Goal: Task Accomplishment & Management: Manage account settings

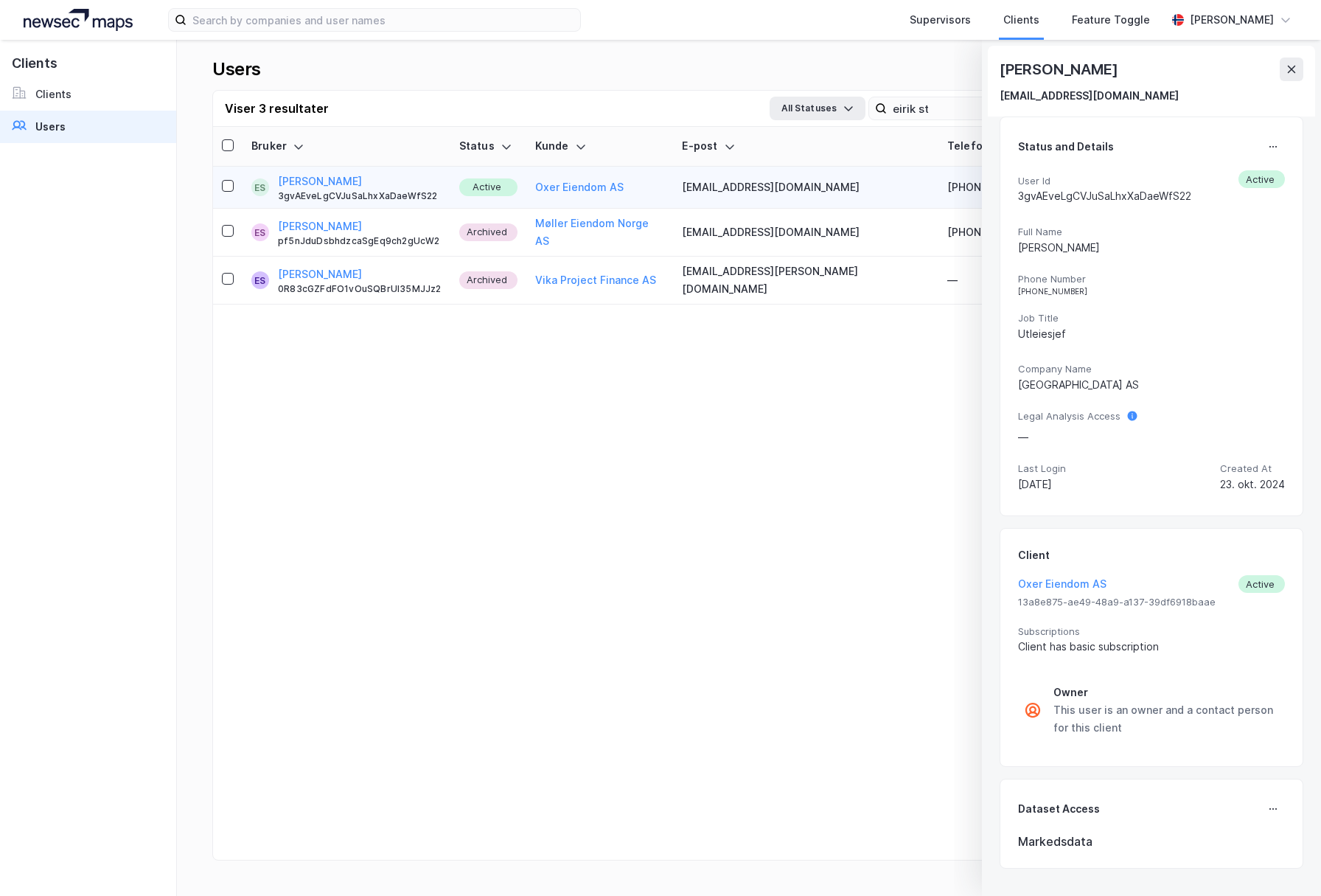
click at [1289, 76] on button at bounding box center [1291, 69] width 24 height 24
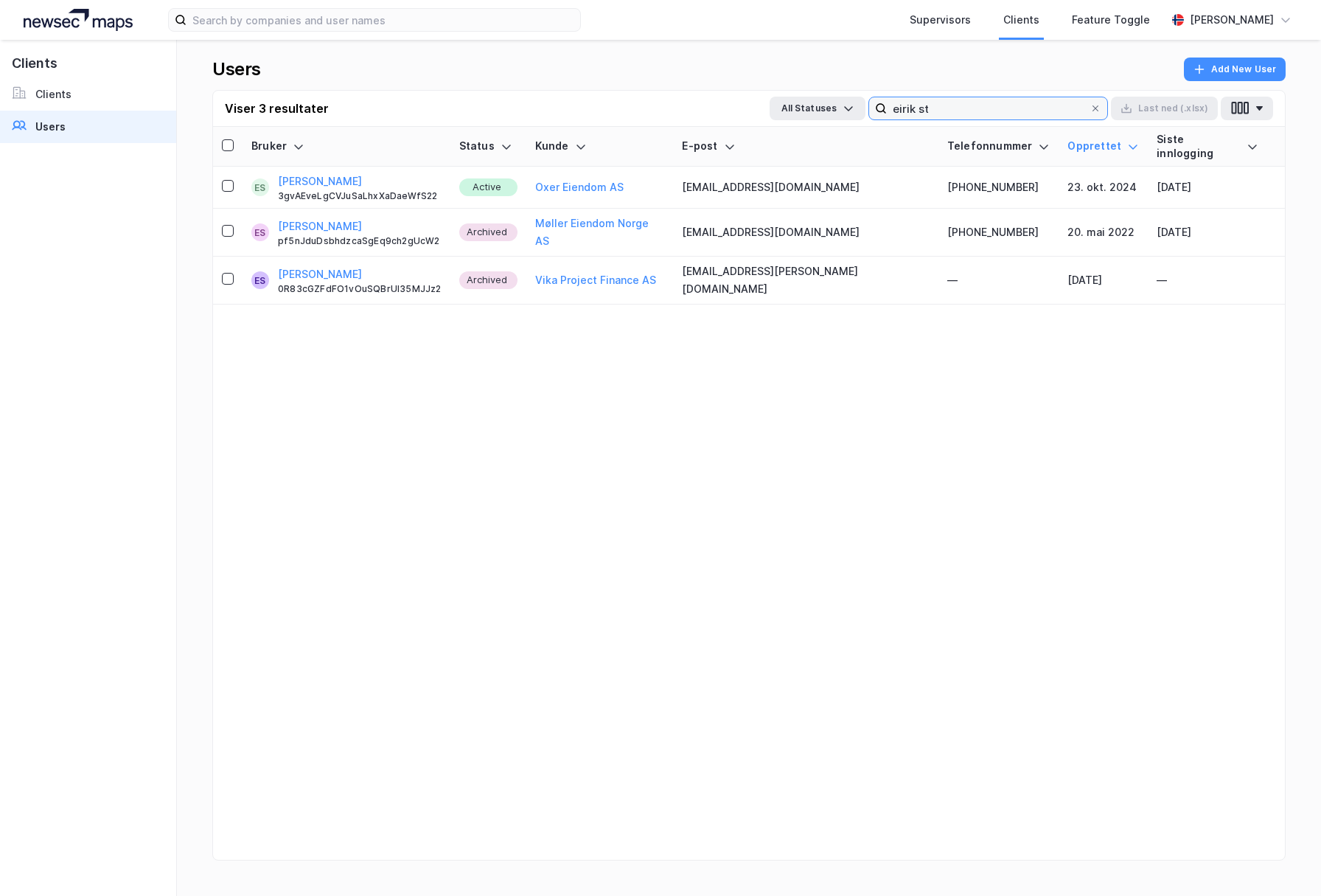
click at [982, 109] on input "eirik st" at bounding box center [987, 108] width 203 height 22
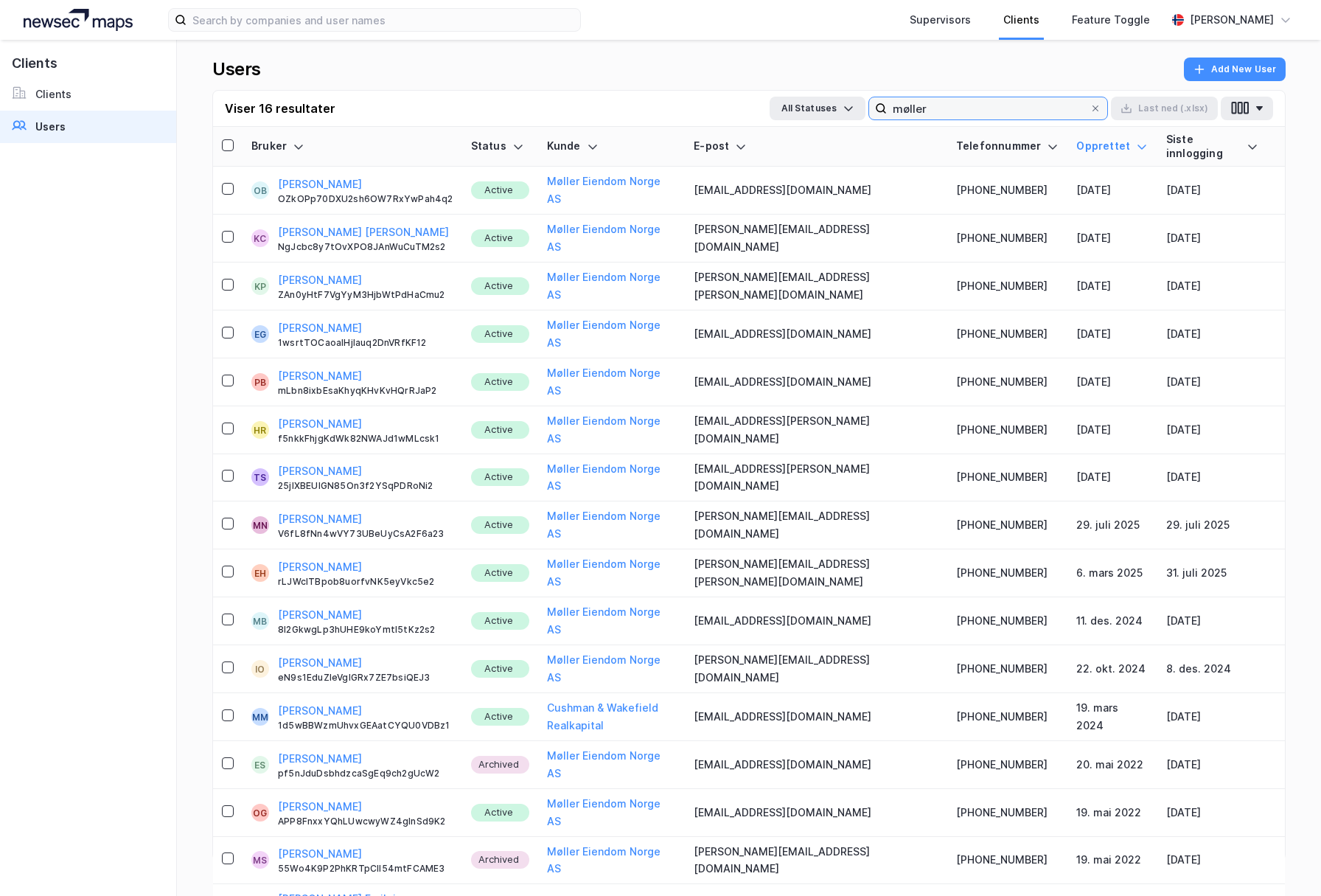
type input "møller"
click at [1171, 152] on th "Siste innlogging" at bounding box center [1212, 146] width 110 height 39
click at [1173, 147] on div "Siste innlogging" at bounding box center [1212, 146] width 92 height 27
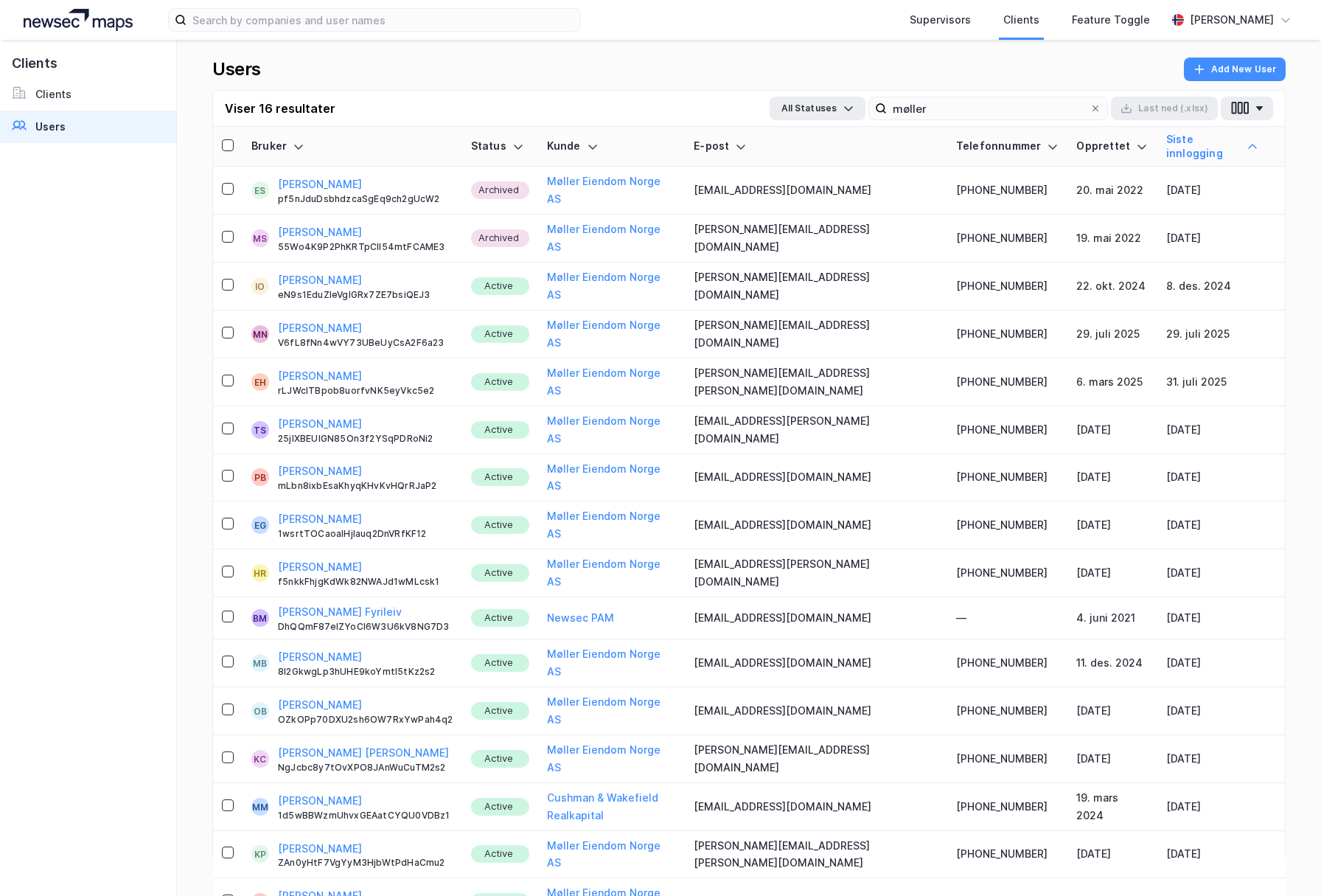
click at [1232, 147] on div "Siste innlogging" at bounding box center [1212, 146] width 92 height 27
